Goal: Information Seeking & Learning: Learn about a topic

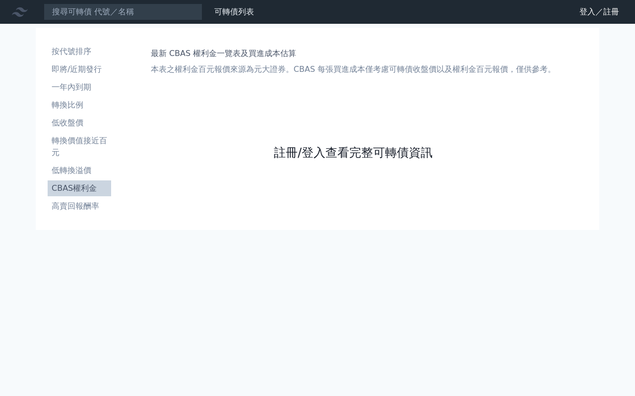
click at [335, 152] on link "註冊/登入查看完整可轉債資訊" at bounding box center [353, 153] width 159 height 16
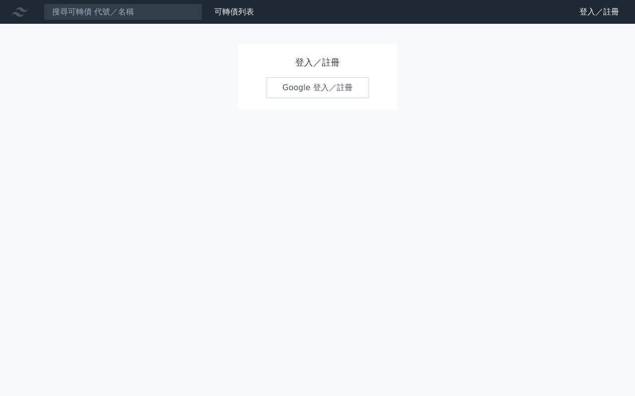
click at [309, 88] on link "Google 登入／註冊" at bounding box center [317, 87] width 103 height 21
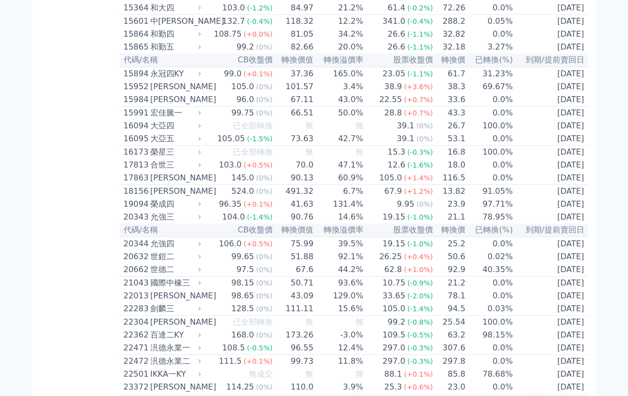
scroll to position [23, 0]
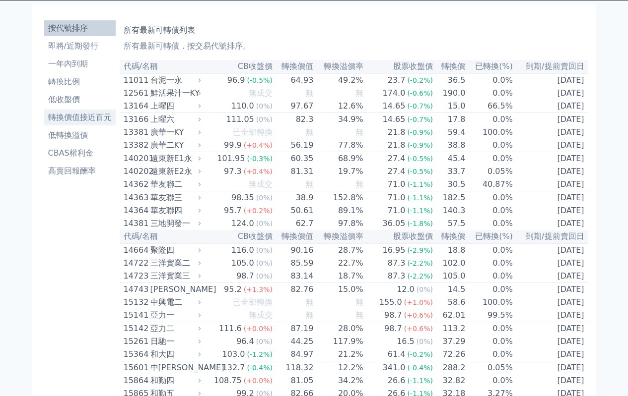
click at [68, 120] on li "轉換價值接近百元" at bounding box center [79, 118] width 71 height 12
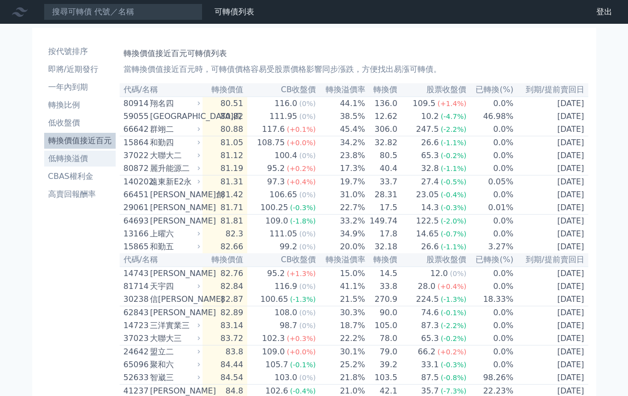
click at [67, 161] on li "低轉換溢價" at bounding box center [79, 159] width 71 height 12
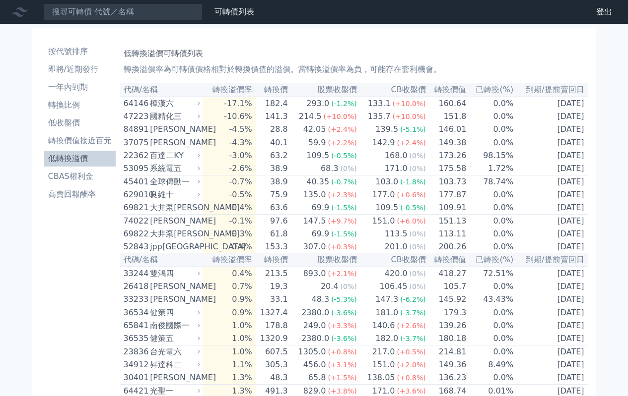
click at [67, 161] on li "低轉換溢價" at bounding box center [79, 159] width 71 height 12
click at [67, 110] on li "轉換比例" at bounding box center [79, 105] width 71 height 12
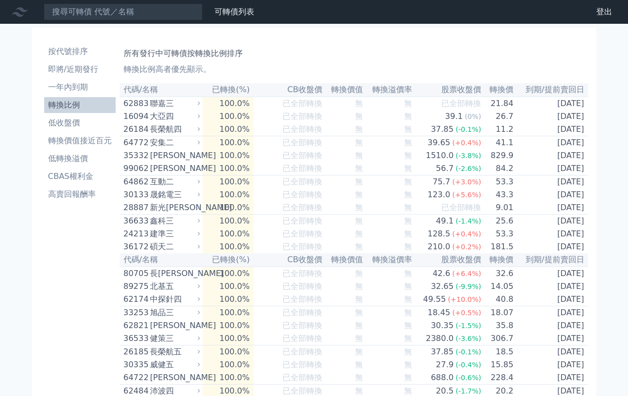
click at [67, 126] on li "低收盤價" at bounding box center [79, 123] width 71 height 12
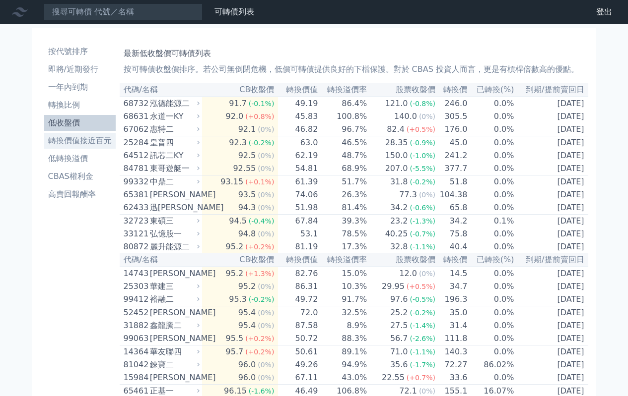
click at [76, 140] on li "轉換價值接近百元" at bounding box center [79, 141] width 71 height 12
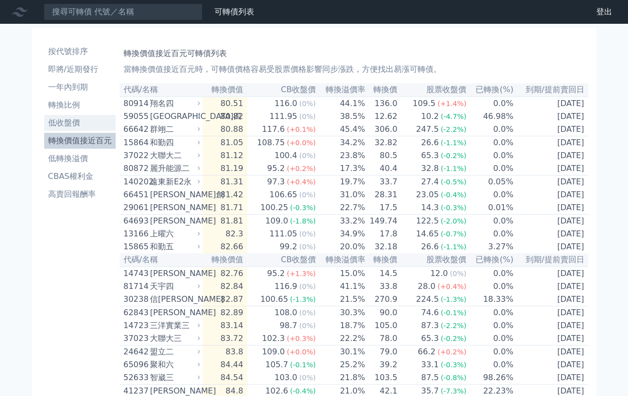
click at [63, 123] on li "低收盤價" at bounding box center [79, 123] width 71 height 12
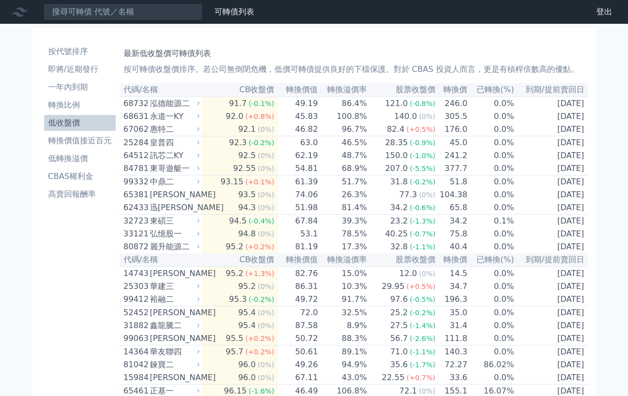
click at [63, 123] on li "低收盤價" at bounding box center [79, 123] width 71 height 12
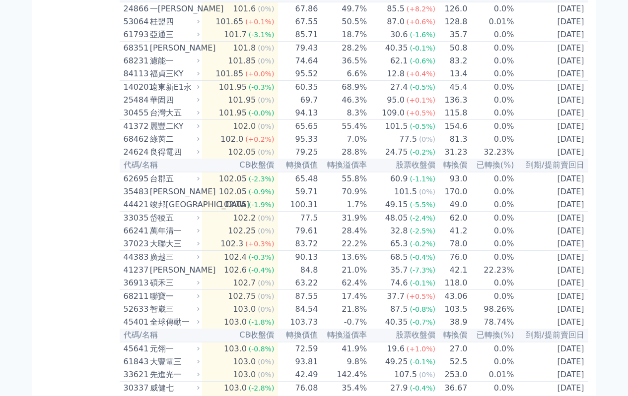
scroll to position [2245, 0]
